Goal: Check status

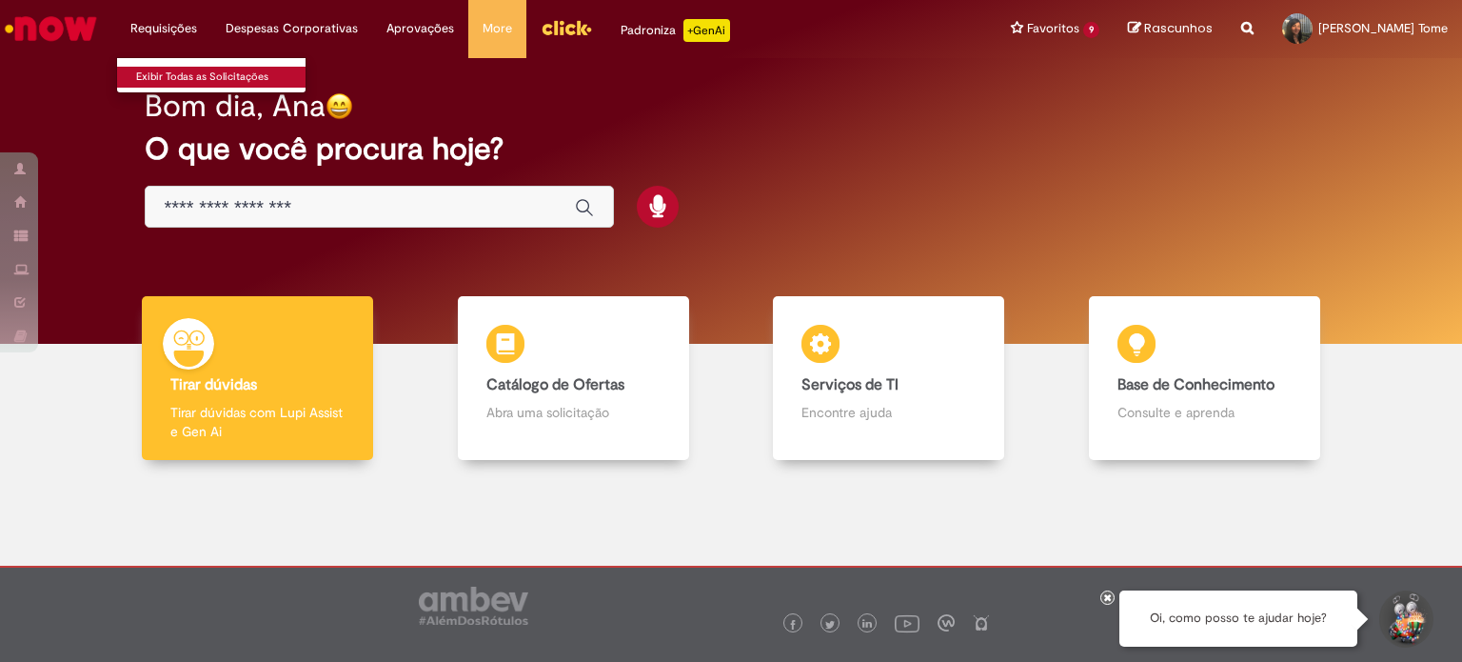
click at [170, 79] on link "Exibir Todas as Solicitações" at bounding box center [221, 77] width 209 height 21
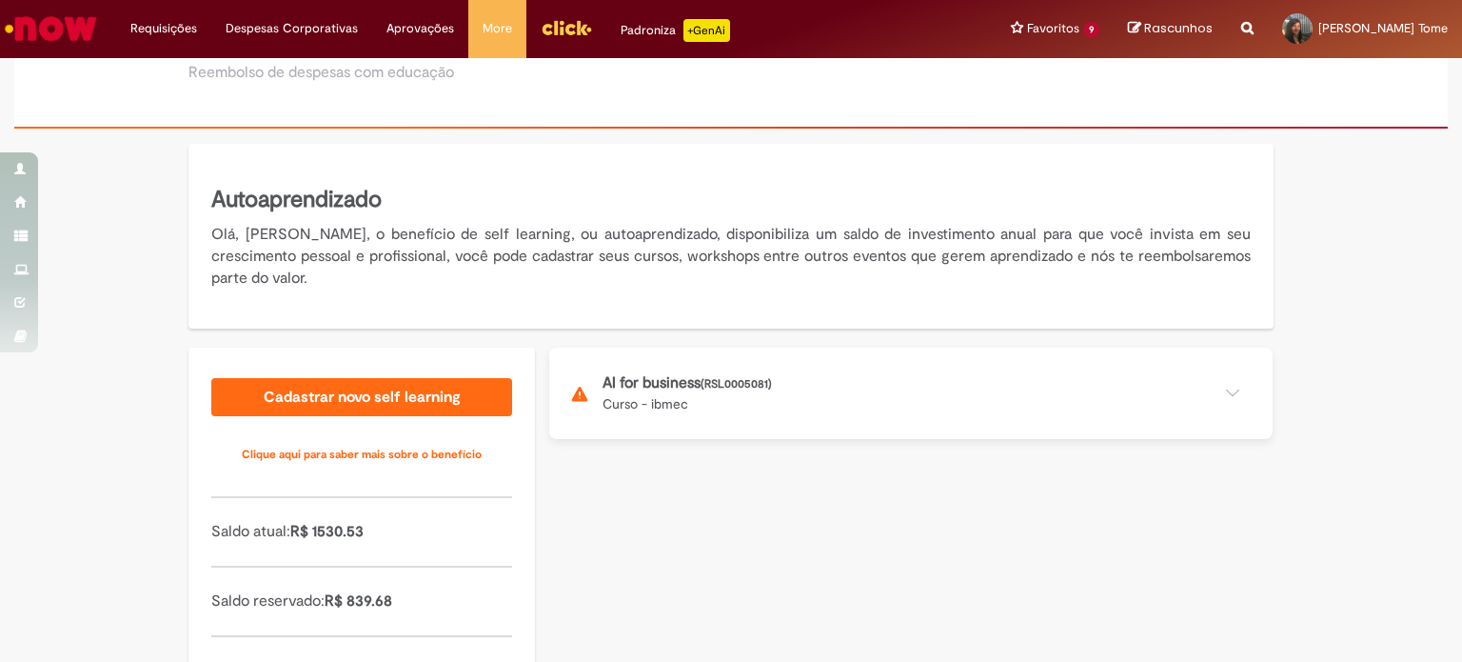
scroll to position [248, 0]
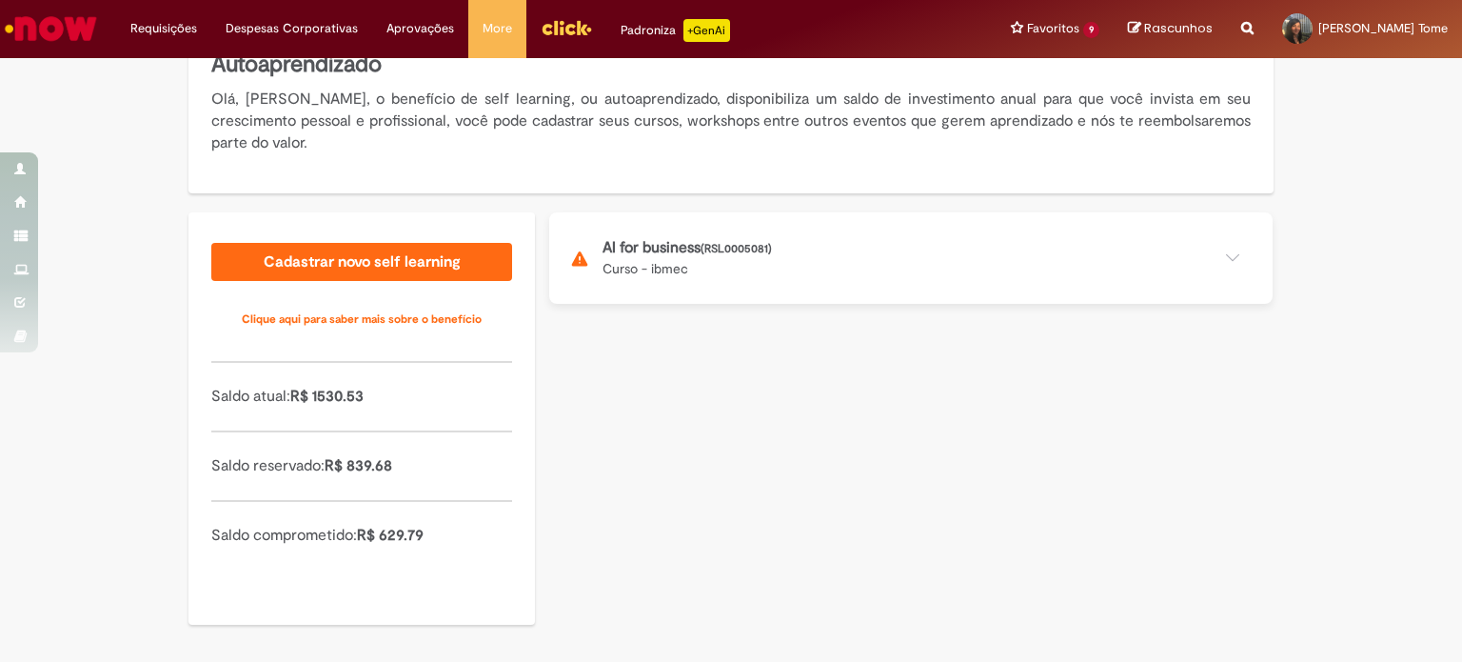
click at [737, 225] on button at bounding box center [911, 257] width 724 height 91
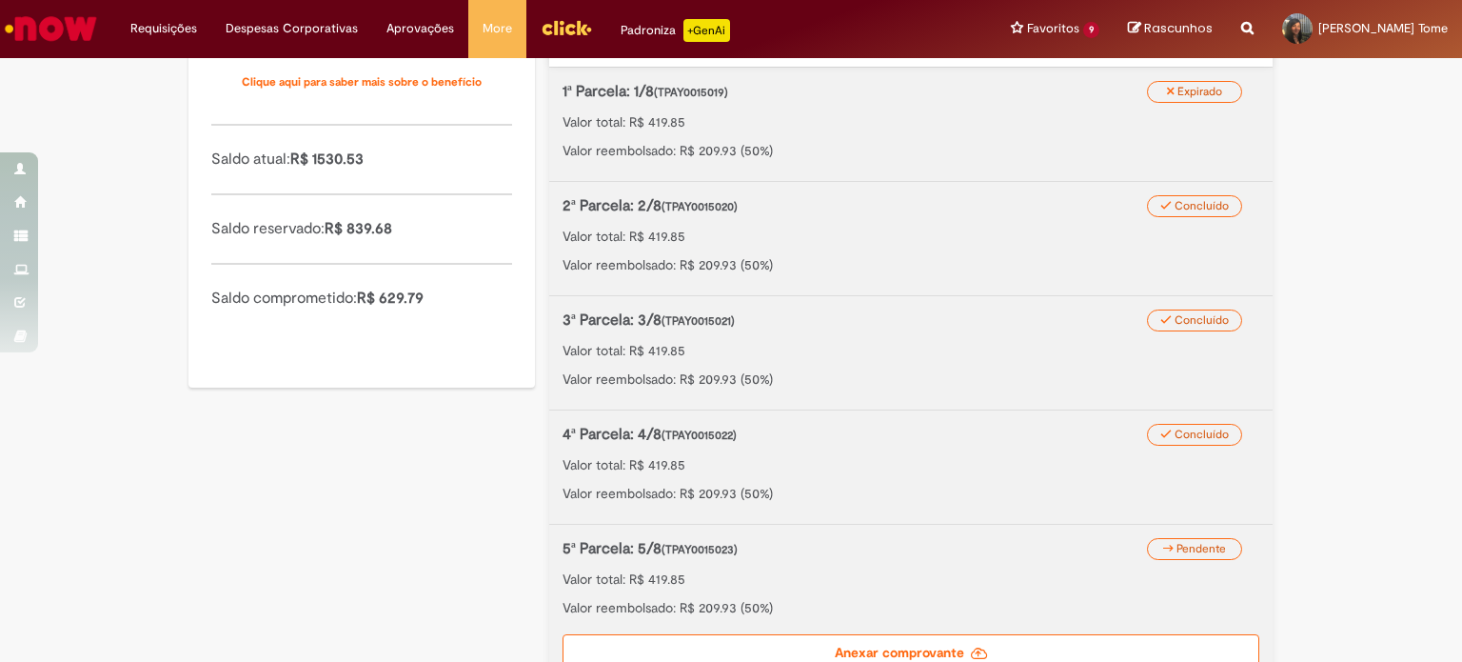
scroll to position [438, 0]
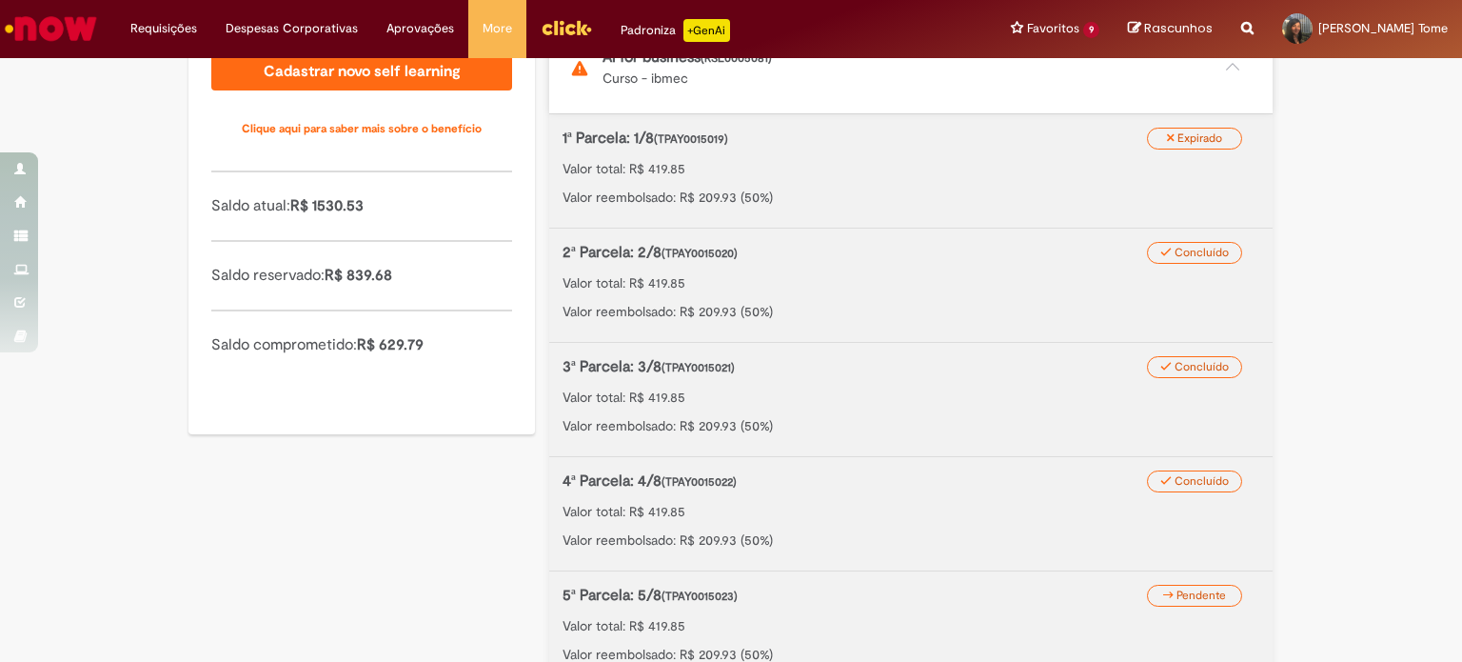
click at [823, 179] on div "1ª Parcela: 1/8 (TPAY0015019) Valor total: R$ 419.85 Valor reembolsado: R$ 209.…" at bounding box center [911, 167] width 697 height 79
click at [654, 167] on p "Valor total: R$ 419.85" at bounding box center [911, 168] width 697 height 19
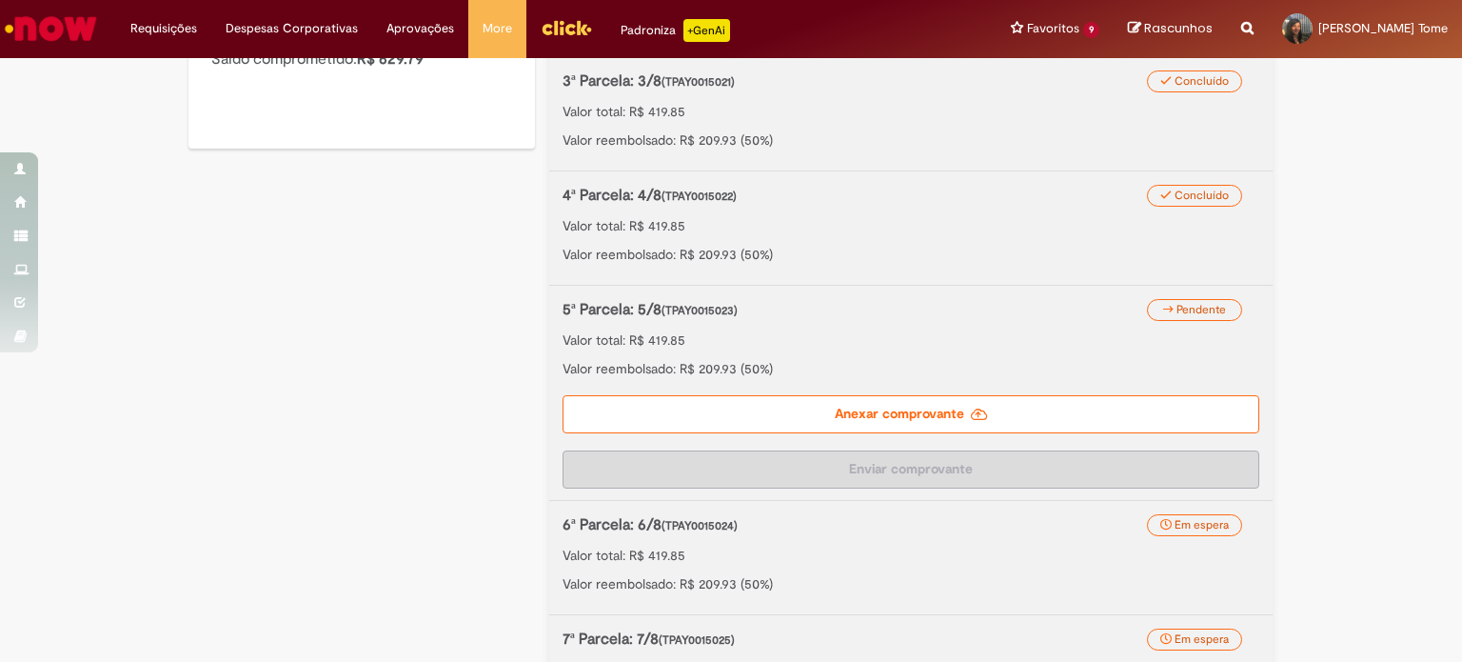
scroll to position [819, 0]
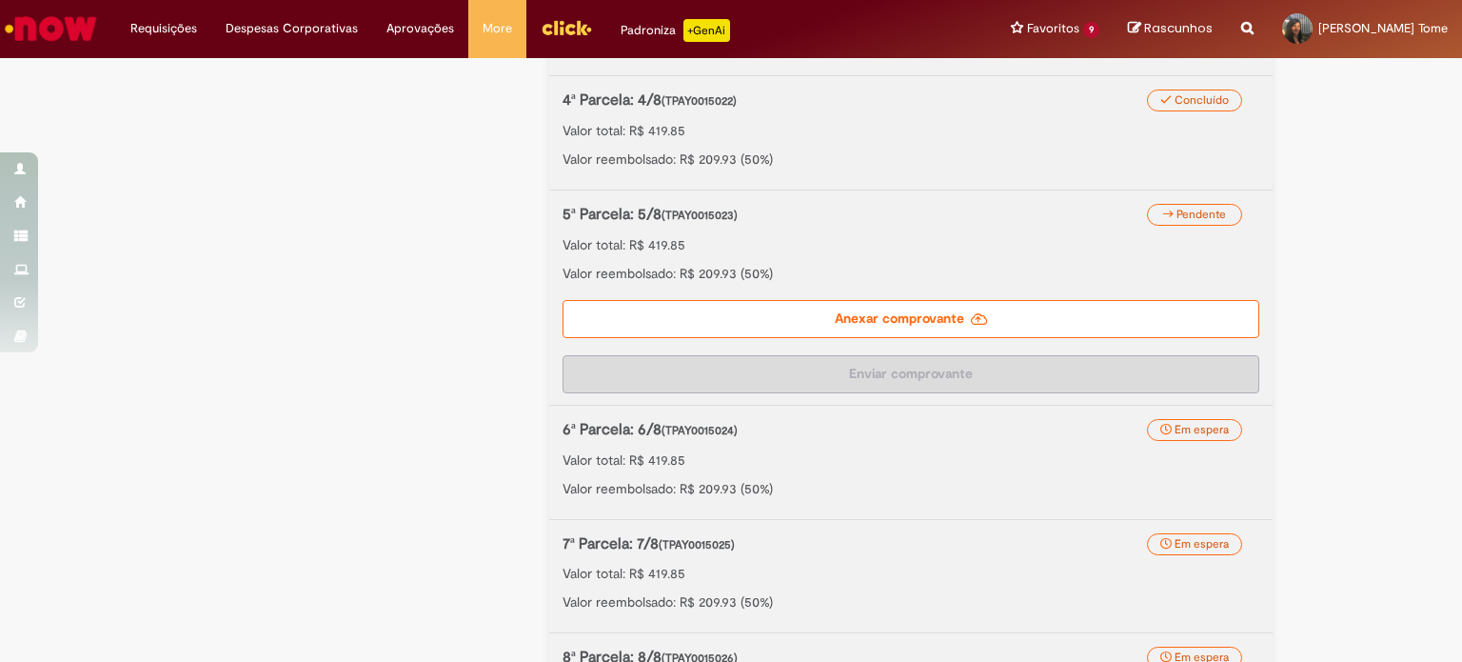
click at [896, 312] on label "Anexar comprovante" at bounding box center [911, 319] width 697 height 38
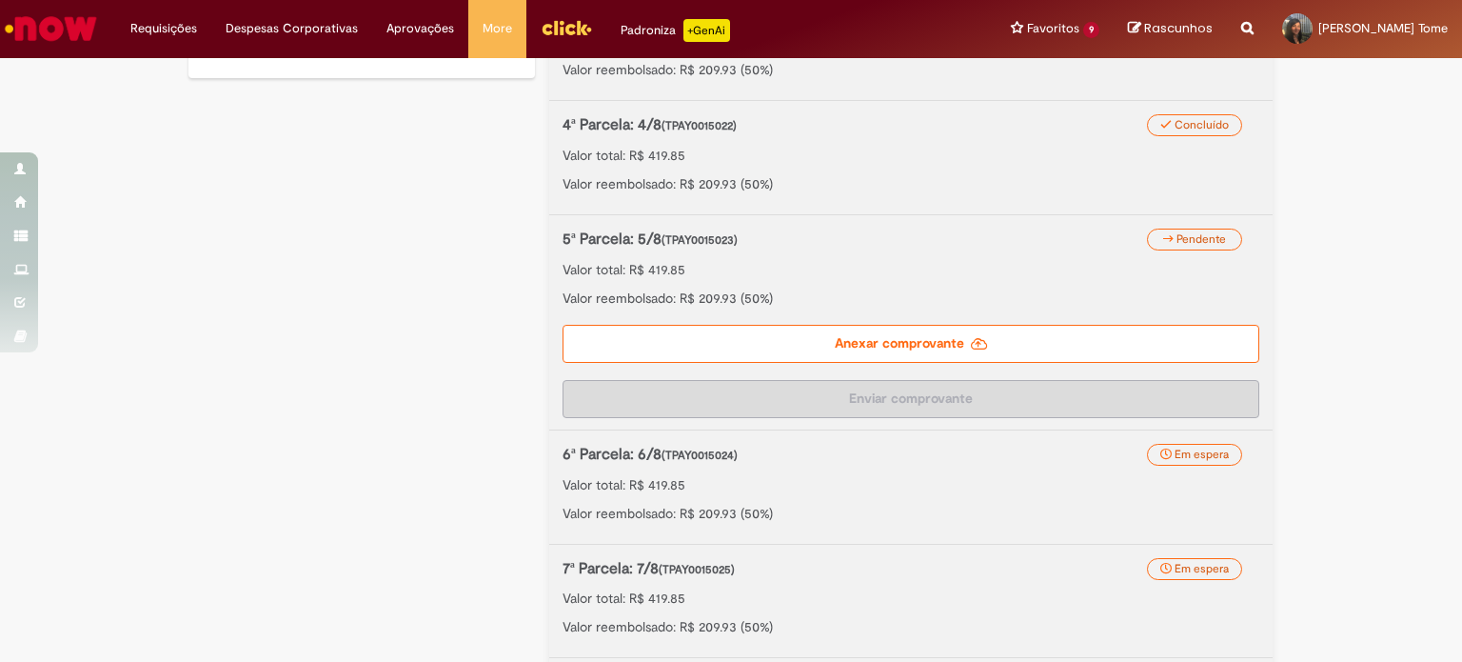
scroll to position [917, 0]
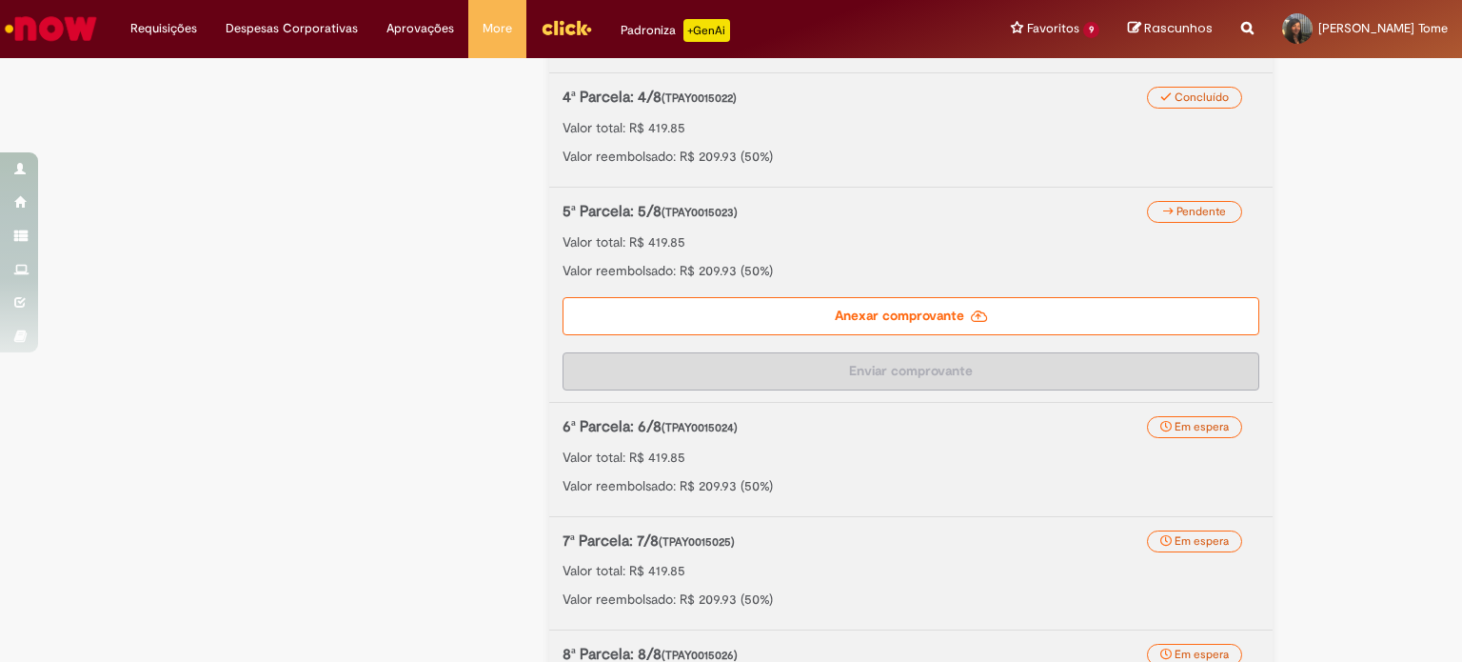
click at [980, 315] on label "Anexar comprovante" at bounding box center [911, 316] width 697 height 38
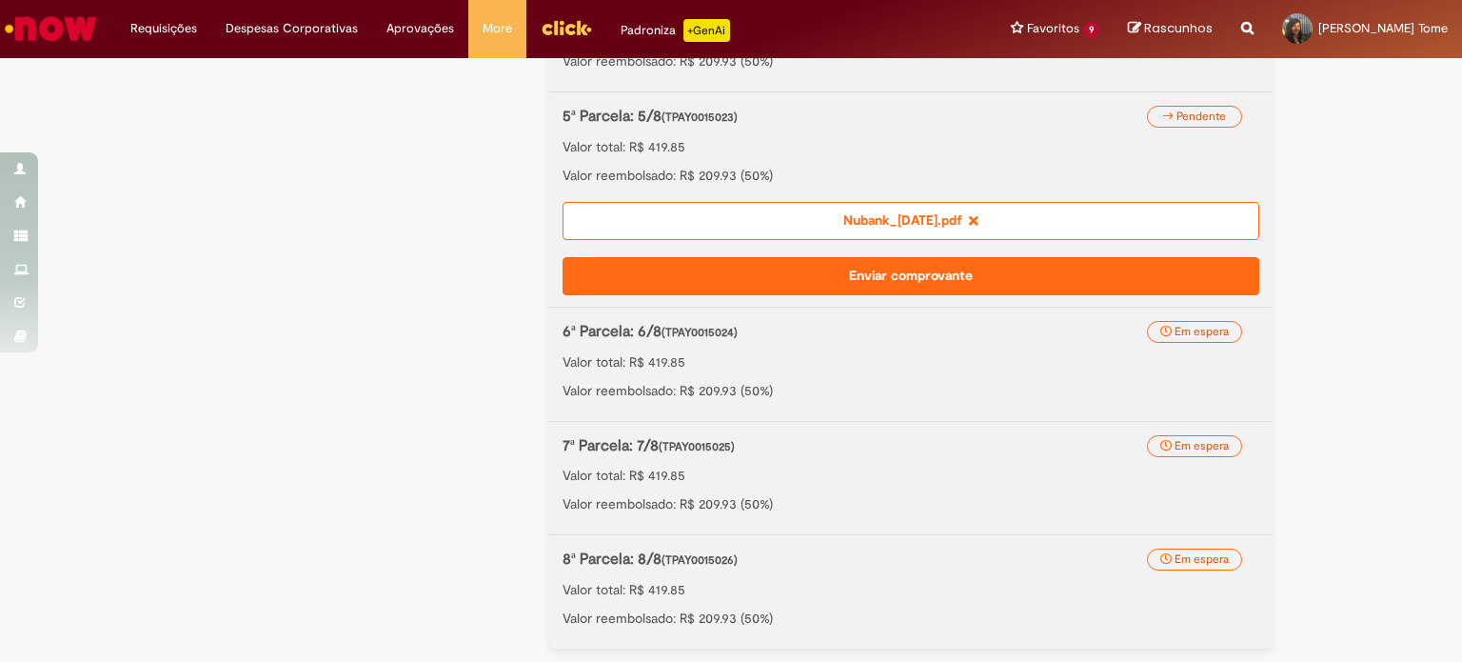
click at [883, 268] on button "Enviar comprovante" at bounding box center [911, 276] width 697 height 38
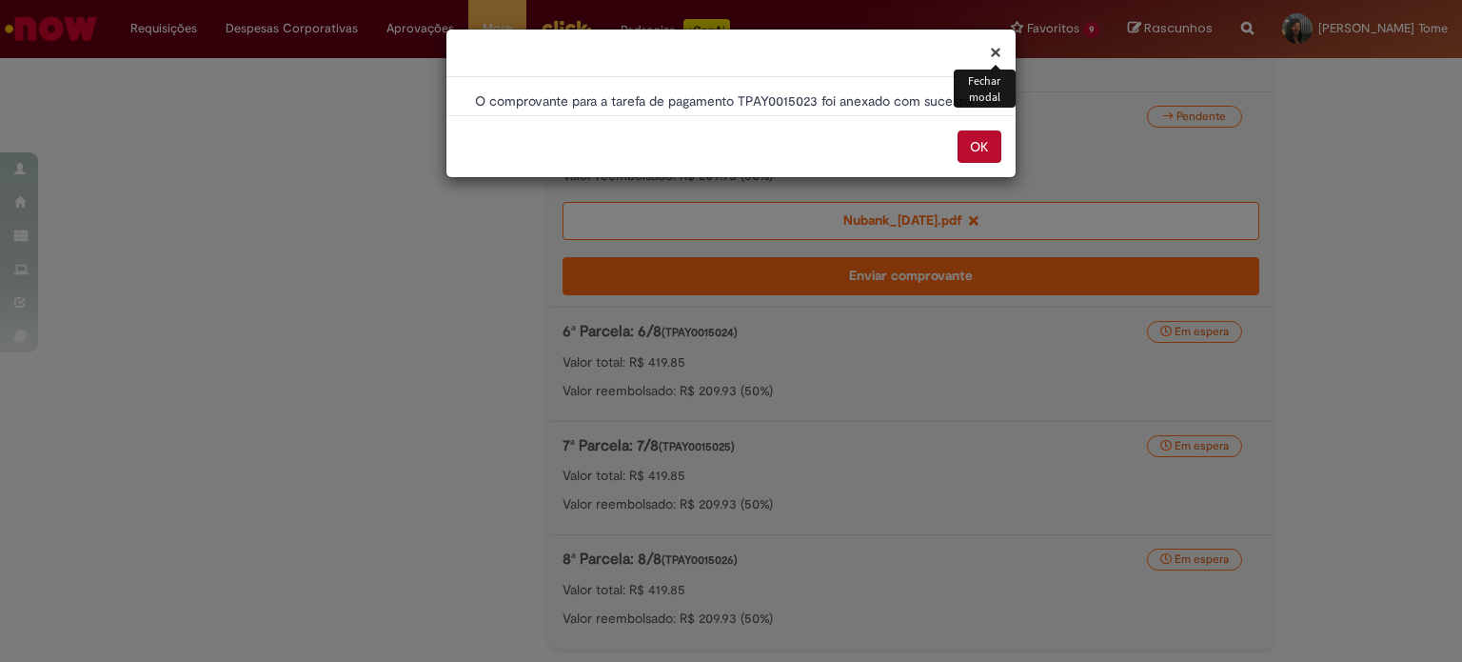
click at [983, 143] on button "OK" at bounding box center [980, 146] width 44 height 32
